Goal: Information Seeking & Learning: Learn about a topic

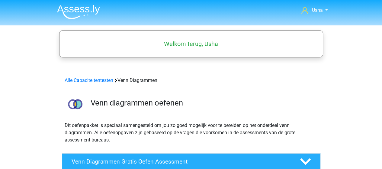
click at [66, 7] on img at bounding box center [78, 12] width 43 height 14
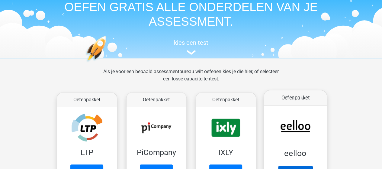
scroll to position [60, 0]
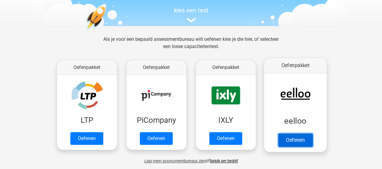
click at [287, 142] on link "Oefenen" at bounding box center [295, 139] width 34 height 13
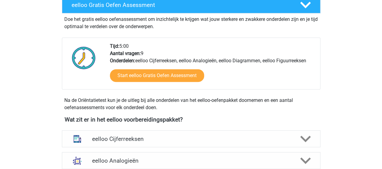
scroll to position [151, 0]
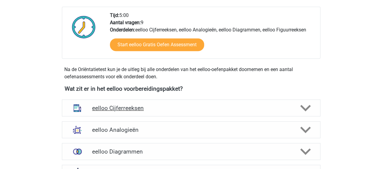
click at [119, 107] on h4 "eelloo Cijferreeksen" at bounding box center [191, 107] width 198 height 7
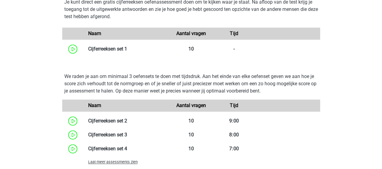
scroll to position [422, 0]
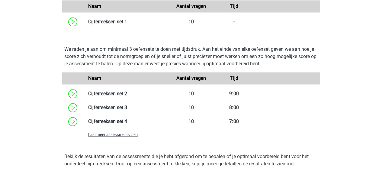
click at [115, 135] on span "Laat meer assessments zien" at bounding box center [112, 134] width 49 height 5
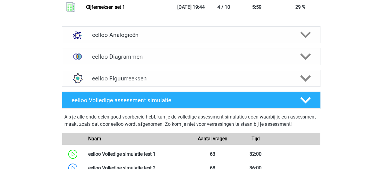
scroll to position [1026, 0]
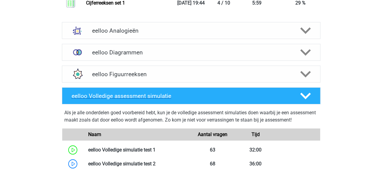
click at [122, 96] on h4 "eelloo Volledige assessment simulatie" at bounding box center [180, 95] width 218 height 7
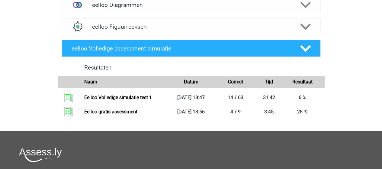
scroll to position [1086, 0]
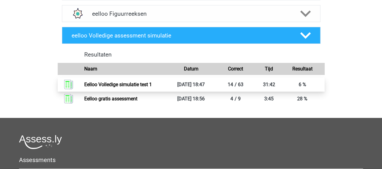
click at [119, 85] on link "Eelloo Volledige simulatie test 1" at bounding box center [118, 84] width 68 height 6
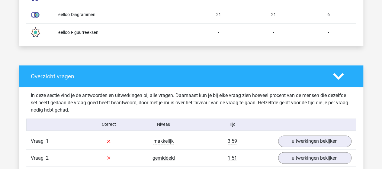
scroll to position [483, 0]
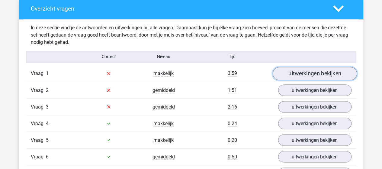
click at [298, 72] on link "uitwerkingen bekijken" at bounding box center [314, 73] width 84 height 13
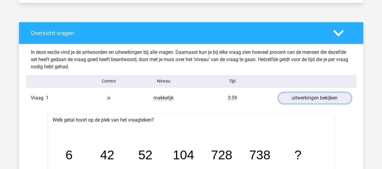
scroll to position [452, 0]
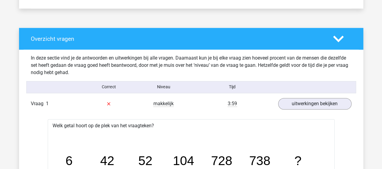
click at [195, 135] on icon "image/svg+xml 6 42 52 104 728 738 ?" at bounding box center [190, 164] width 267 height 67
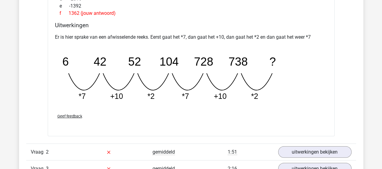
scroll to position [694, 0]
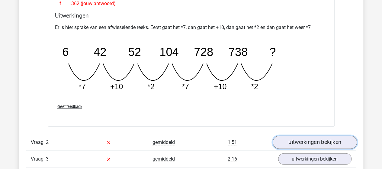
click at [291, 141] on link "uitwerkingen bekijken" at bounding box center [314, 142] width 84 height 13
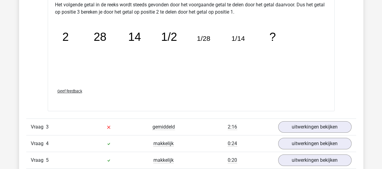
scroll to position [1026, 0]
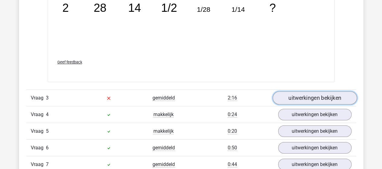
click at [294, 96] on link "uitwerkingen bekijken" at bounding box center [314, 97] width 84 height 13
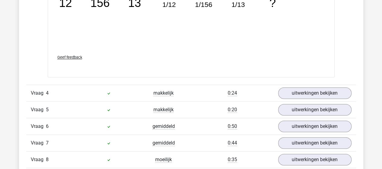
scroll to position [1327, 0]
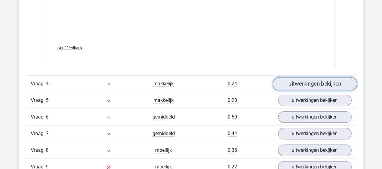
click at [291, 81] on link "uitwerkingen bekijken" at bounding box center [314, 83] width 84 height 13
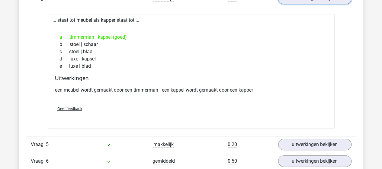
scroll to position [1448, 0]
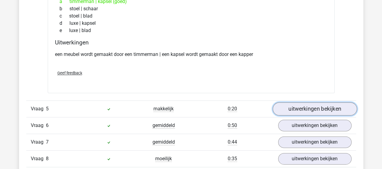
click at [316, 108] on link "uitwerkingen bekijken" at bounding box center [314, 108] width 84 height 13
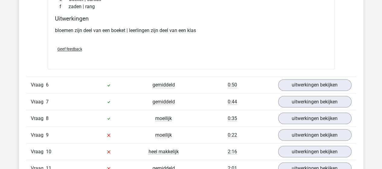
scroll to position [1629, 0]
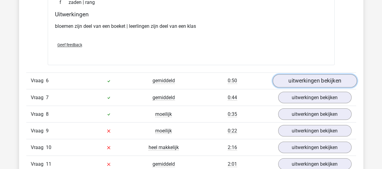
click at [341, 81] on link "uitwerkingen bekijken" at bounding box center [314, 80] width 84 height 13
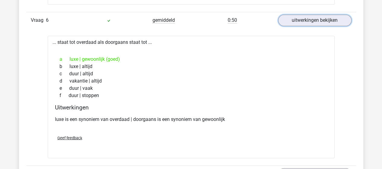
scroll to position [1750, 0]
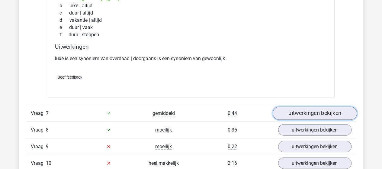
click at [288, 108] on link "uitwerkingen bekijken" at bounding box center [314, 112] width 84 height 13
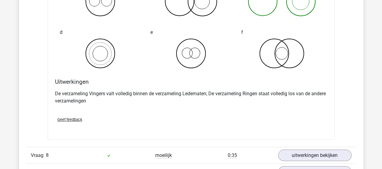
scroll to position [2021, 0]
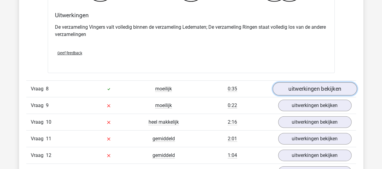
click at [295, 85] on link "uitwerkingen bekijken" at bounding box center [314, 88] width 84 height 13
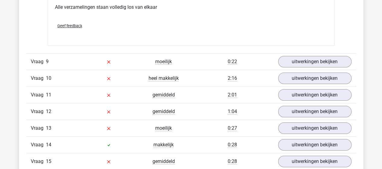
scroll to position [2293, 0]
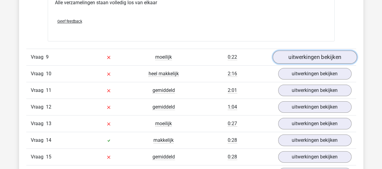
click at [300, 56] on link "uitwerkingen bekijken" at bounding box center [314, 56] width 84 height 13
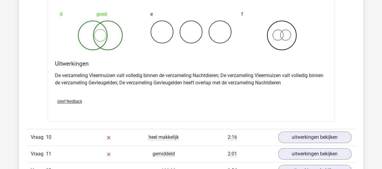
scroll to position [2474, 0]
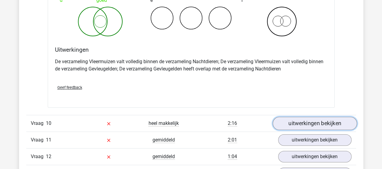
click at [304, 116] on link "uitwerkingen bekijken" at bounding box center [314, 122] width 84 height 13
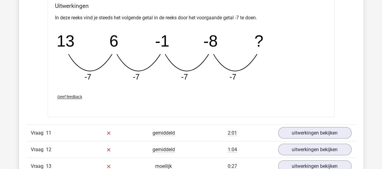
scroll to position [2745, 0]
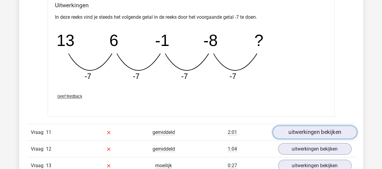
click at [322, 126] on link "uitwerkingen bekijken" at bounding box center [314, 131] width 84 height 13
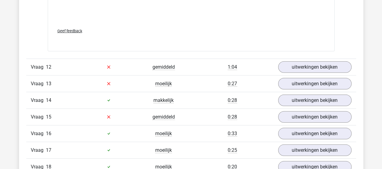
scroll to position [3107, 0]
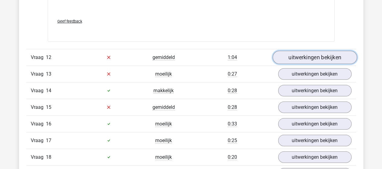
click at [308, 51] on link "uitwerkingen bekijken" at bounding box center [314, 57] width 84 height 13
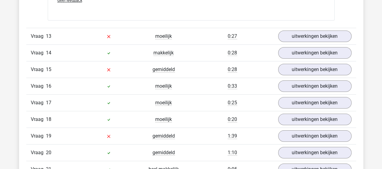
scroll to position [3409, 0]
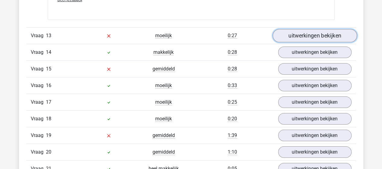
click at [294, 29] on link "uitwerkingen bekijken" at bounding box center [314, 35] width 84 height 13
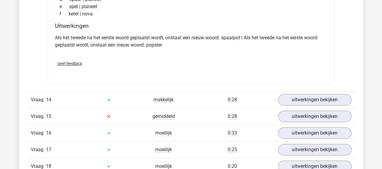
scroll to position [3529, 0]
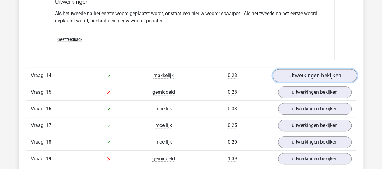
click at [299, 71] on link "uitwerkingen bekijken" at bounding box center [314, 75] width 84 height 13
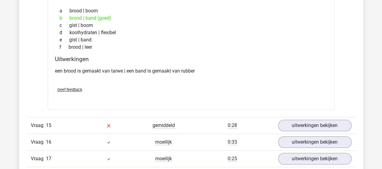
scroll to position [3650, 0]
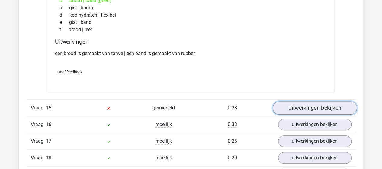
click at [293, 101] on link "uitwerkingen bekijken" at bounding box center [314, 107] width 84 height 13
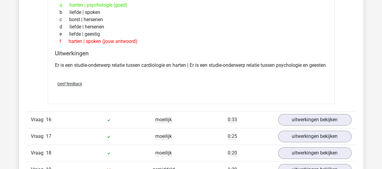
scroll to position [3801, 0]
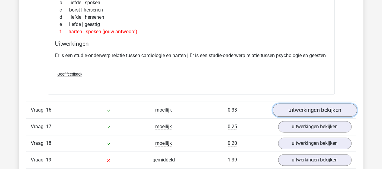
click at [299, 108] on link "uitwerkingen bekijken" at bounding box center [314, 109] width 84 height 13
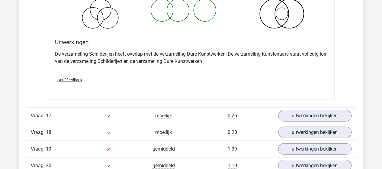
scroll to position [4103, 0]
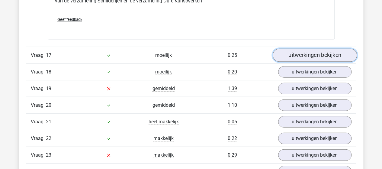
click at [294, 56] on link "uitwerkingen bekijken" at bounding box center [314, 55] width 84 height 13
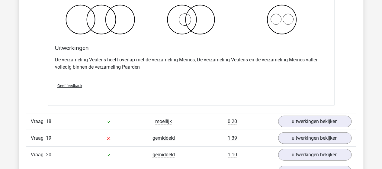
scroll to position [4314, 0]
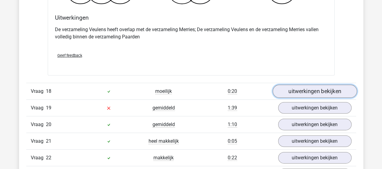
click at [289, 91] on link "uitwerkingen bekijken" at bounding box center [314, 91] width 84 height 13
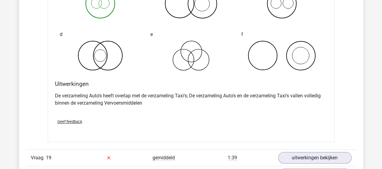
scroll to position [4555, 0]
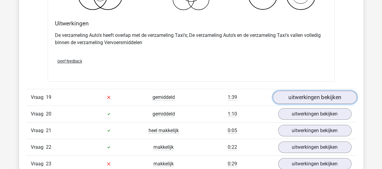
click at [314, 94] on link "uitwerkingen bekijken" at bounding box center [314, 96] width 84 height 13
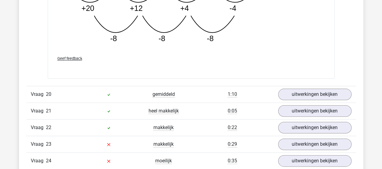
scroll to position [4887, 0]
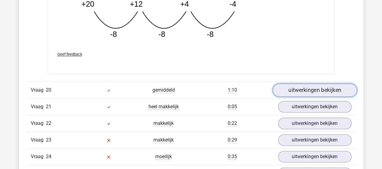
click at [317, 85] on link "uitwerkingen bekijken" at bounding box center [314, 90] width 84 height 13
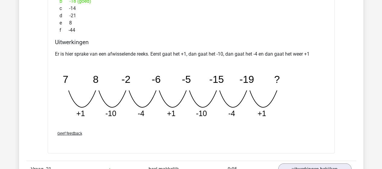
scroll to position [5098, 0]
